Goal: Download file/media

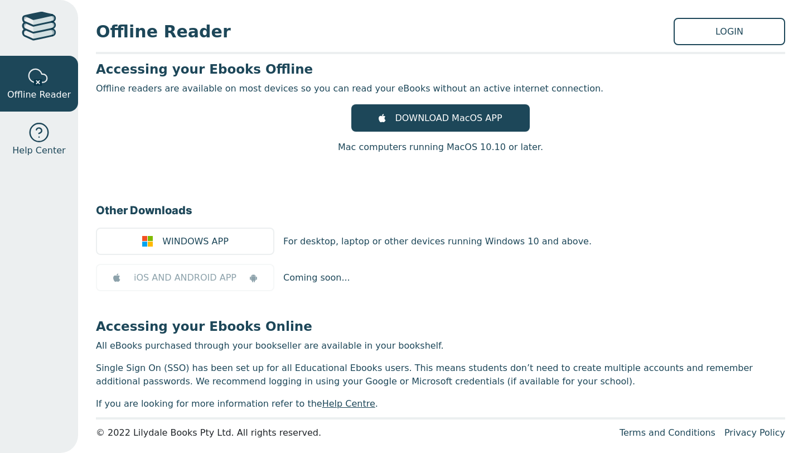
click at [189, 118] on div "DOWNLOAD MacOS APP Mac computers running MacOS 10.10 or later." at bounding box center [440, 129] width 689 height 50
click at [735, 20] on link "LOGIN" at bounding box center [730, 31] width 112 height 27
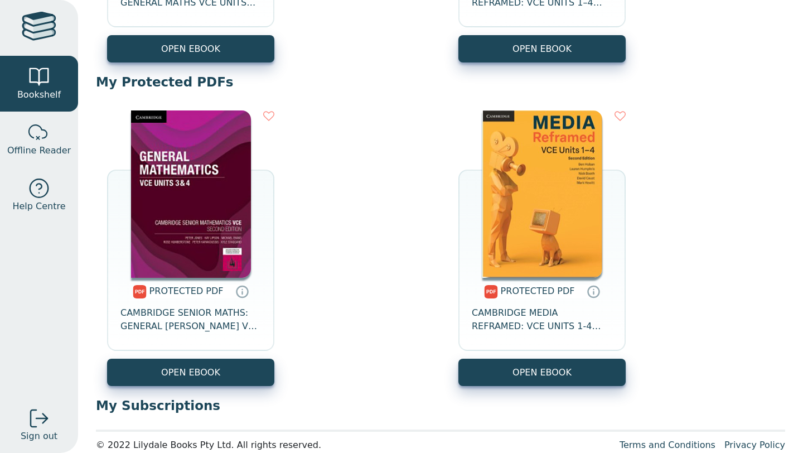
scroll to position [383, 0]
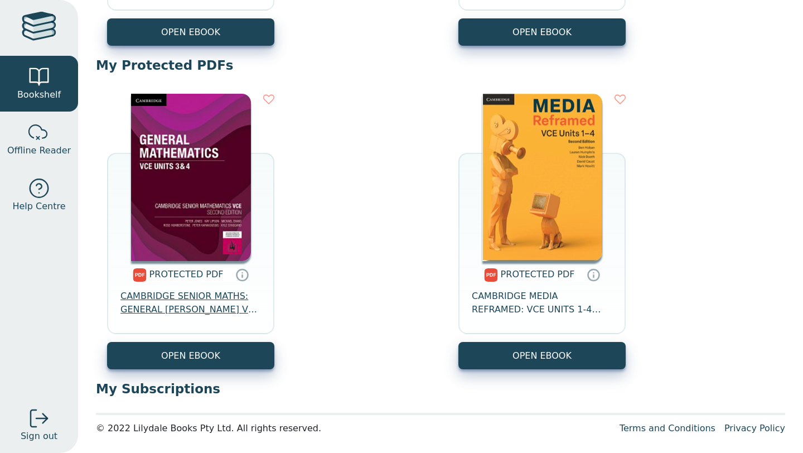
click at [205, 306] on span "CAMBRIDGE SENIOR MATHS: GENERAL MATHS VCE UNITS 3&4" at bounding box center [190, 303] width 141 height 27
click at [162, 295] on span "CAMBRIDGE SENIOR MATHS: GENERAL MATHS VCE UNITS 3&4" at bounding box center [190, 303] width 141 height 27
